Goal: Information Seeking & Learning: Learn about a topic

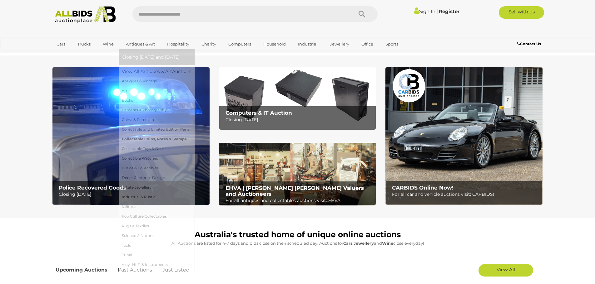
click at [148, 140] on link "Collectable Coins, Notes & Stamps" at bounding box center [157, 140] width 70 height 10
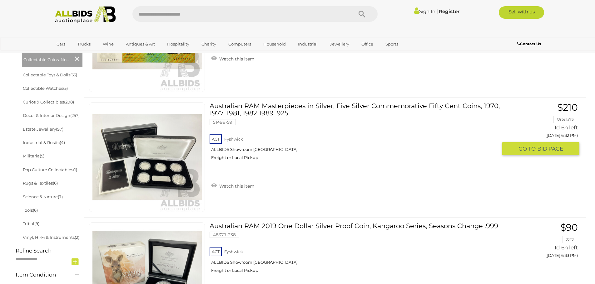
scroll to position [281, 0]
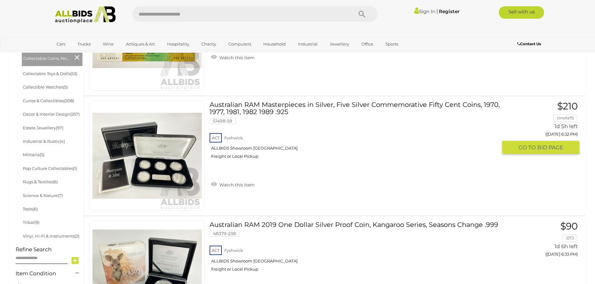
click at [292, 110] on link "Australian RAM Masterpieces in Silver, Five Silver Commemorative Fifty Cent Coi…" at bounding box center [355, 132] width 283 height 63
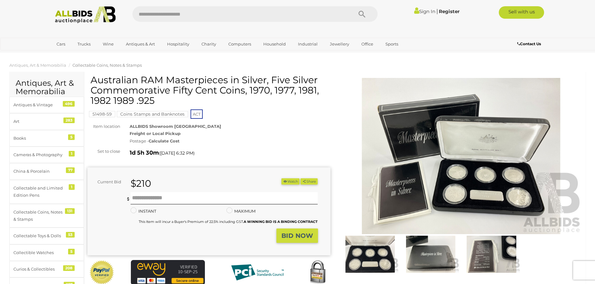
drag, startPoint x: 91, startPoint y: 78, endPoint x: 156, endPoint y: 100, distance: 68.3
click at [156, 100] on h1 "Australian RAM Masterpieces in Silver, Five Silver Commemorative Fifty Cent Coi…" at bounding box center [210, 90] width 238 height 31
copy h1 "Australian RAM Masterpieces in Silver, Five Silver Commemorative Fifty Cent Coi…"
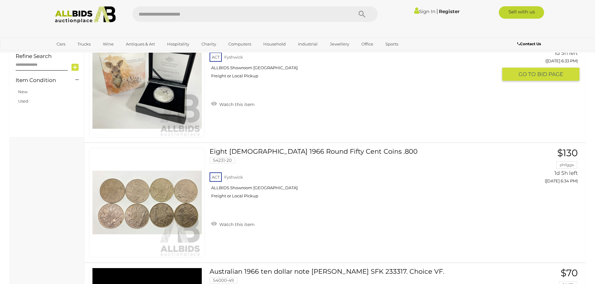
scroll to position [501, 0]
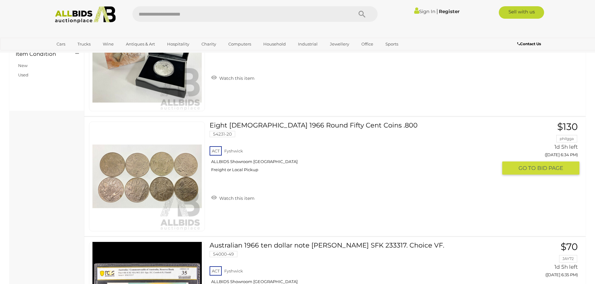
click at [548, 167] on span "BID PAGE" at bounding box center [550, 168] width 26 height 7
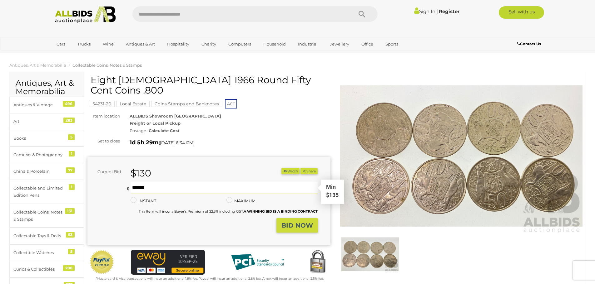
click at [182, 182] on input "text" at bounding box center [223, 188] width 187 height 12
drag, startPoint x: 141, startPoint y: 176, endPoint x: 135, endPoint y: 178, distance: 5.8
click at [135, 182] on input "***" at bounding box center [223, 188] width 187 height 12
type input "***"
click at [290, 222] on strong "BID NOW" at bounding box center [297, 225] width 32 height 7
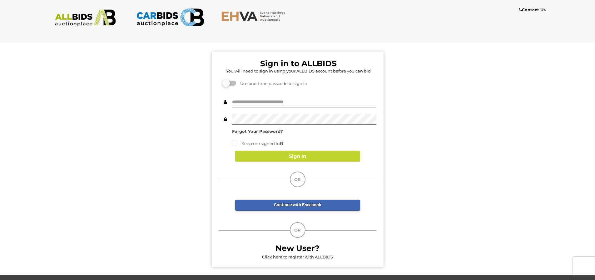
type input "**********"
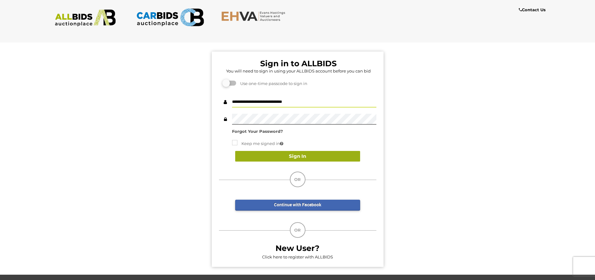
drag, startPoint x: 291, startPoint y: 153, endPoint x: 298, endPoint y: 153, distance: 7.2
click at [291, 153] on button "Sign In" at bounding box center [297, 156] width 125 height 11
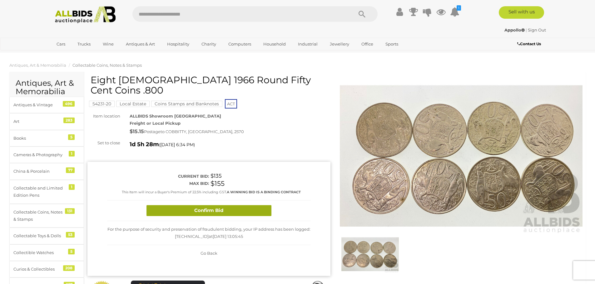
click at [213, 205] on button "Confirm Bid" at bounding box center [208, 210] width 125 height 11
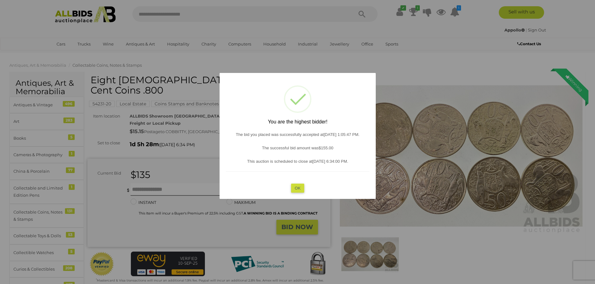
click at [299, 188] on button "OK" at bounding box center [297, 188] width 13 height 9
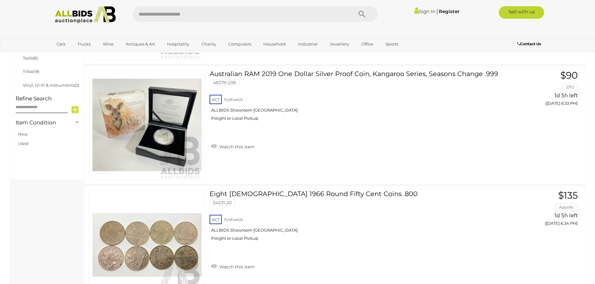
scroll to position [585, 0]
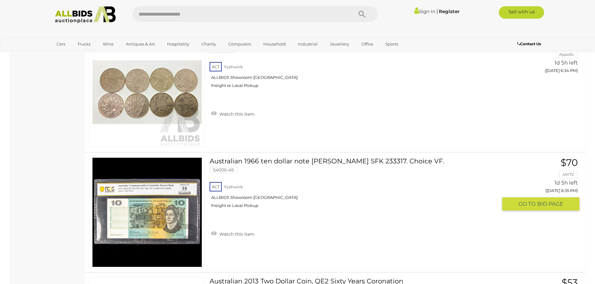
click at [147, 222] on img at bounding box center [146, 212] width 109 height 109
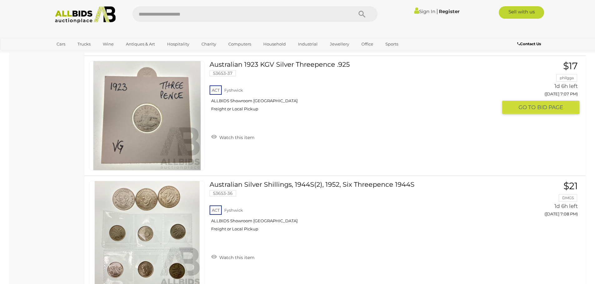
scroll to position [4050, 0]
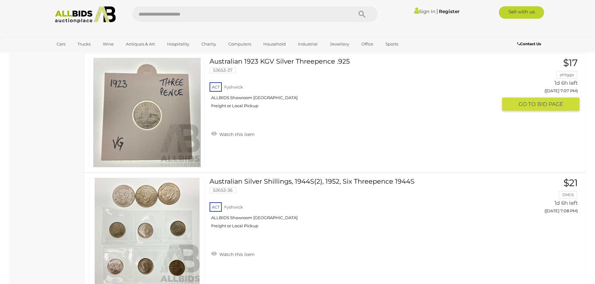
click at [149, 122] on img at bounding box center [146, 112] width 109 height 109
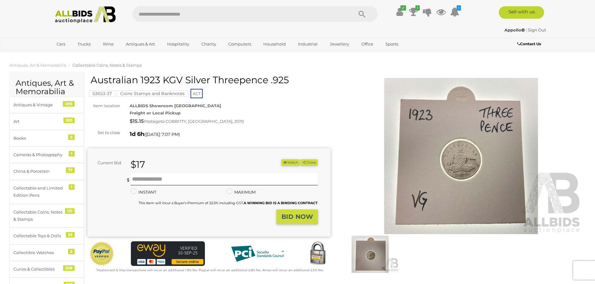
click at [460, 170] on img at bounding box center [461, 156] width 243 height 156
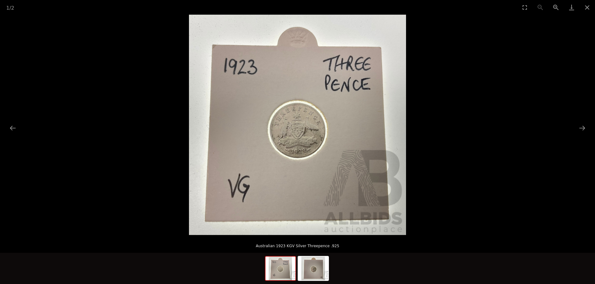
click at [304, 153] on img at bounding box center [297, 125] width 217 height 221
click at [588, 7] on button "Close gallery" at bounding box center [587, 7] width 16 height 15
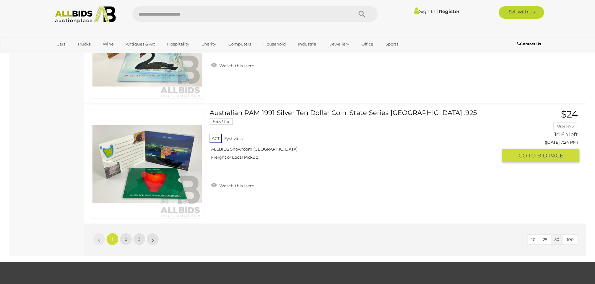
scroll to position [5974, 0]
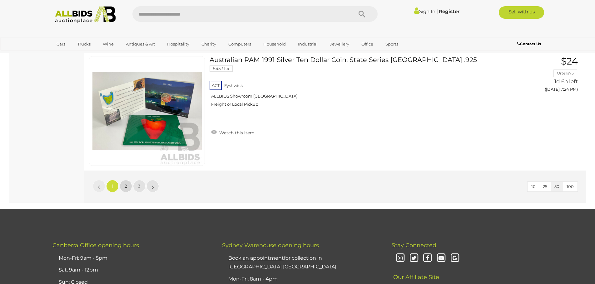
click at [122, 186] on link "2" at bounding box center [126, 186] width 12 height 12
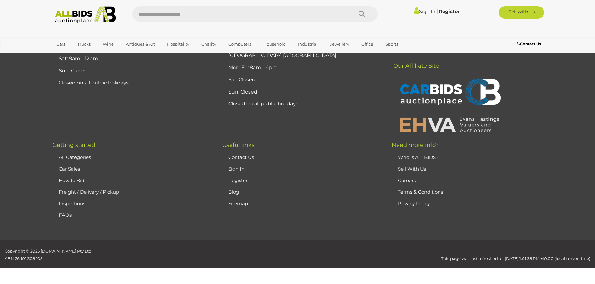
scroll to position [74, 0]
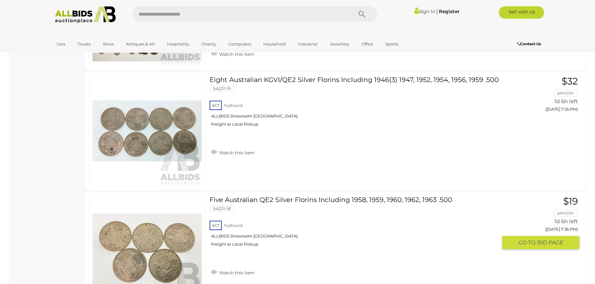
scroll to position [1010, 0]
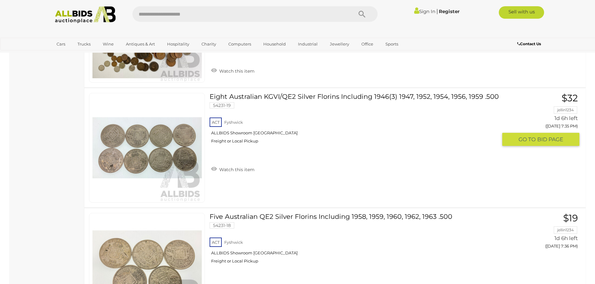
click at [117, 155] on img at bounding box center [146, 147] width 109 height 109
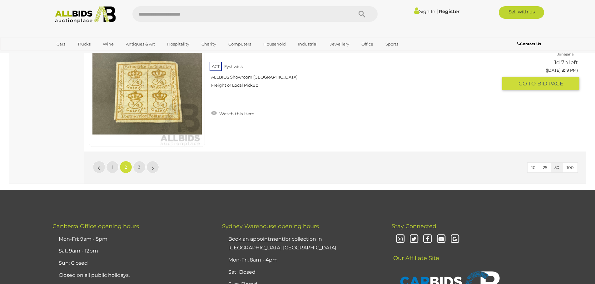
scroll to position [5997, 0]
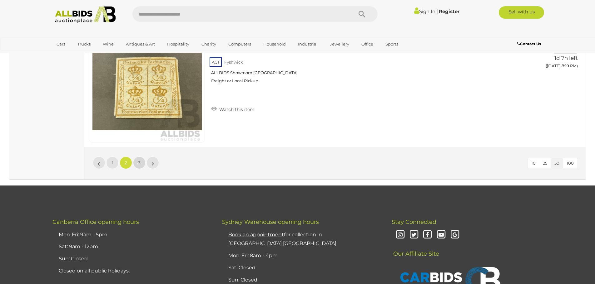
click at [142, 163] on link "3" at bounding box center [139, 163] width 12 height 12
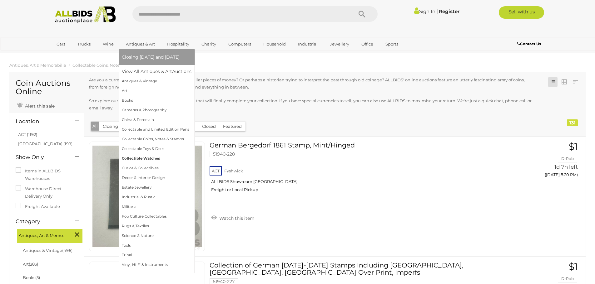
click at [142, 157] on link "Collectible Watches" at bounding box center [157, 159] width 70 height 10
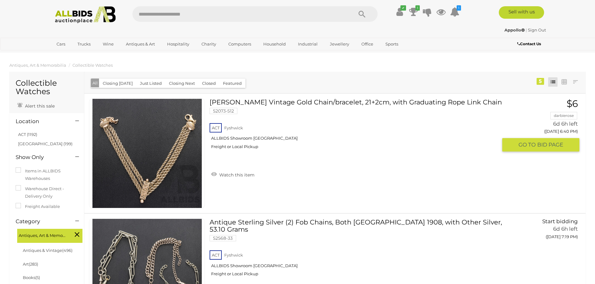
click at [175, 150] on link at bounding box center [147, 154] width 116 height 110
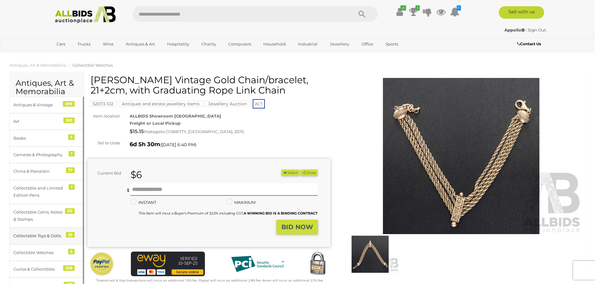
click at [44, 233] on div "Collectable Toys & Dolls" at bounding box center [39, 236] width 52 height 7
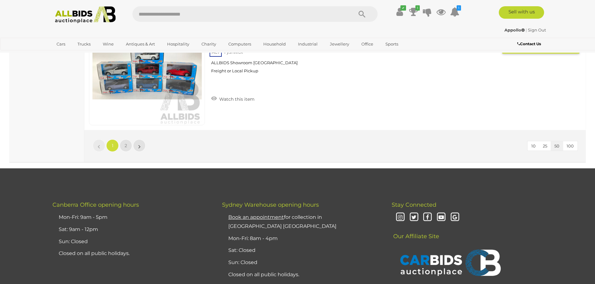
scroll to position [5993, 0]
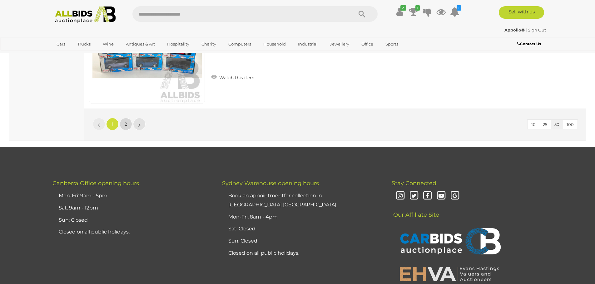
click at [129, 123] on link "2" at bounding box center [126, 124] width 12 height 12
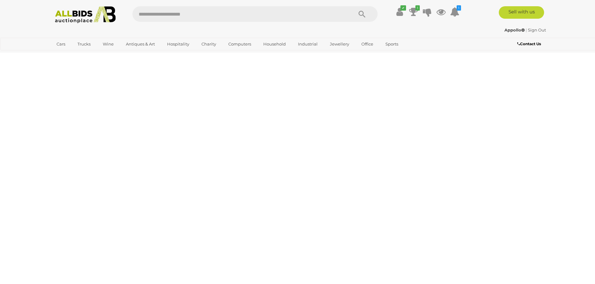
scroll to position [31, 0]
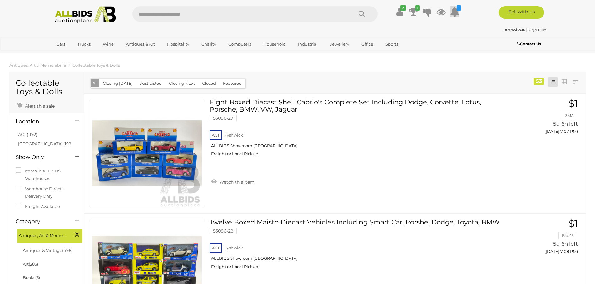
click at [456, 11] on icon at bounding box center [454, 11] width 9 height 11
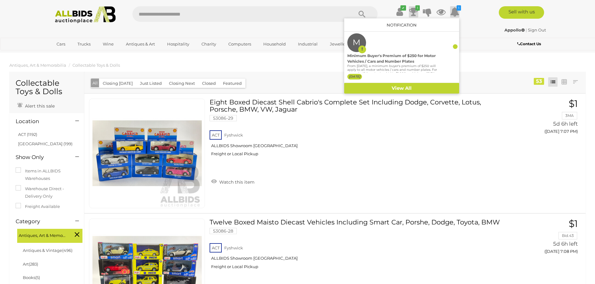
click at [415, 10] on icon "1" at bounding box center [417, 7] width 4 height 5
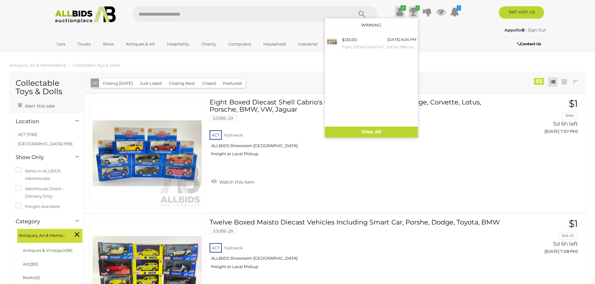
click at [400, 9] on icon "✔" at bounding box center [403, 7] width 6 height 5
